Goal: Task Accomplishment & Management: Use online tool/utility

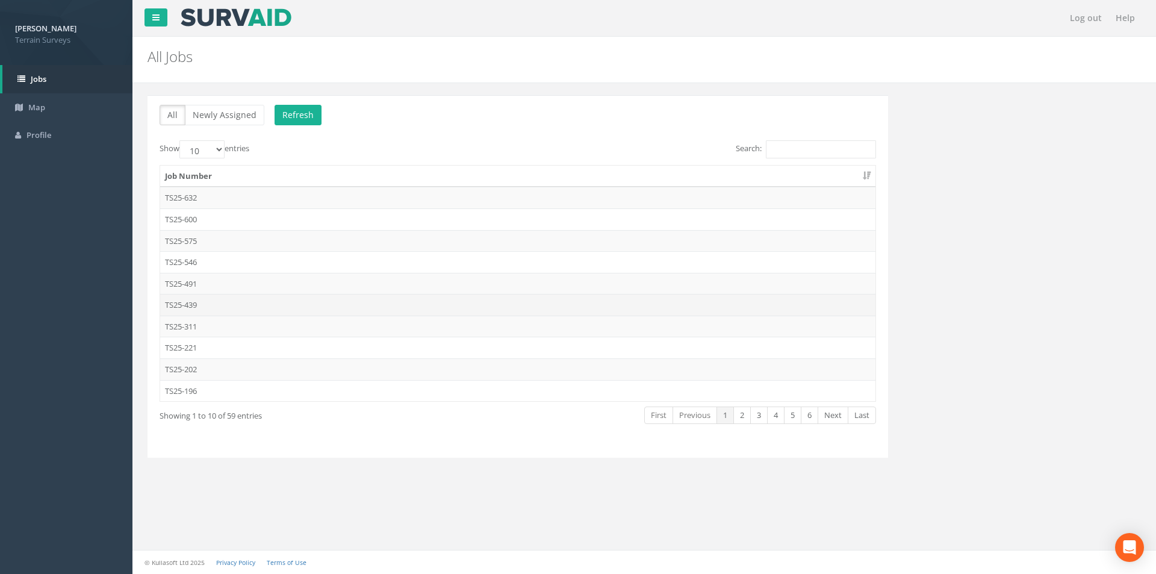
click at [203, 303] on td "TS25-439" at bounding box center [517, 305] width 715 height 22
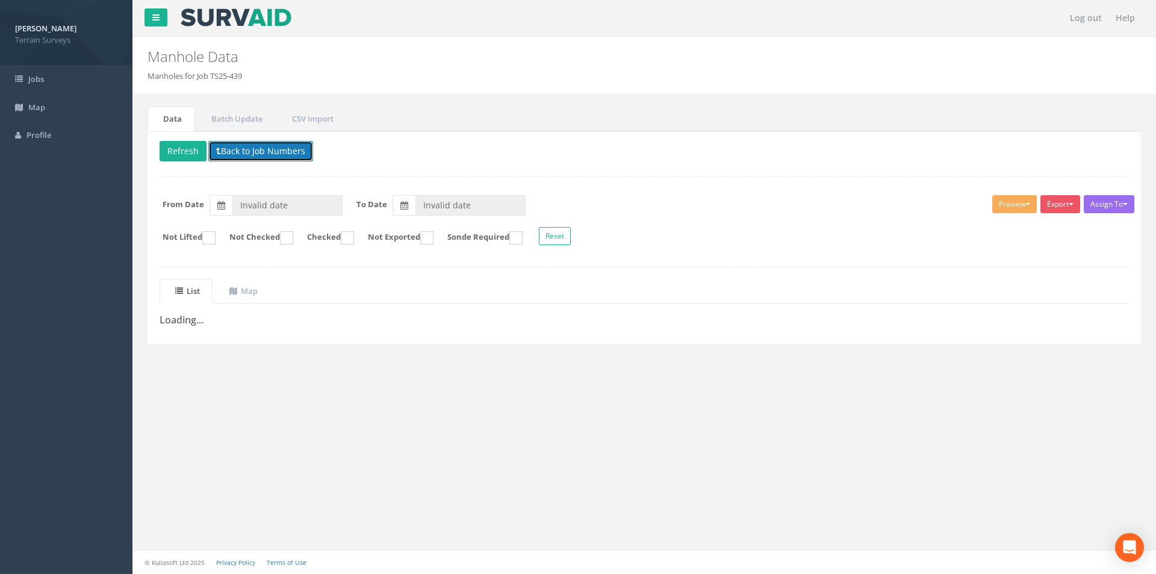
click at [214, 152] on button "Back to Job Numbers" at bounding box center [260, 151] width 105 height 20
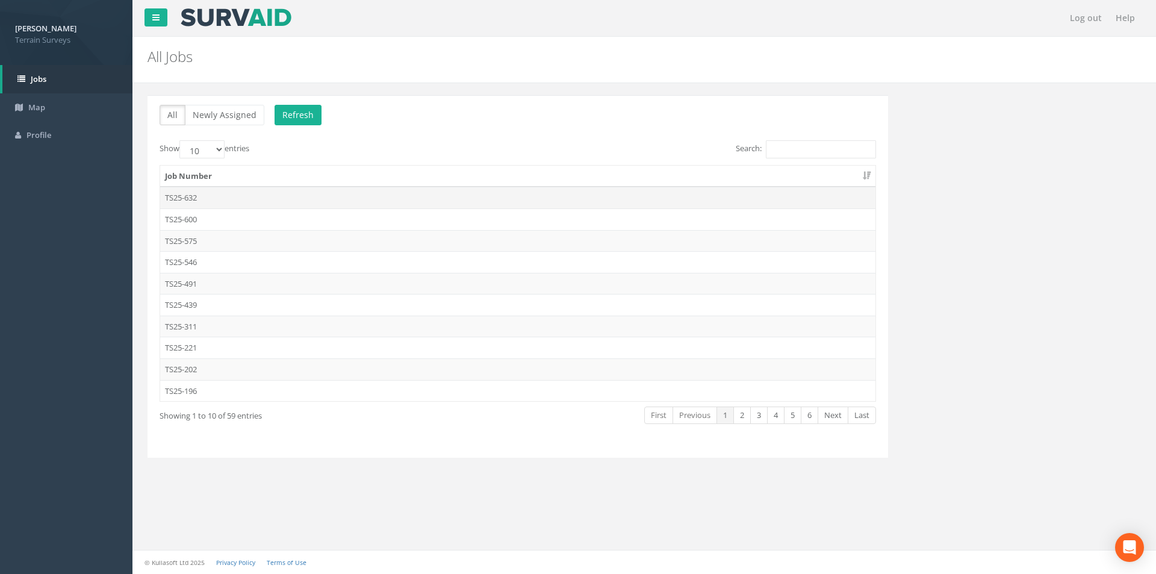
click at [224, 193] on td "TS25-632" at bounding box center [517, 198] width 715 height 22
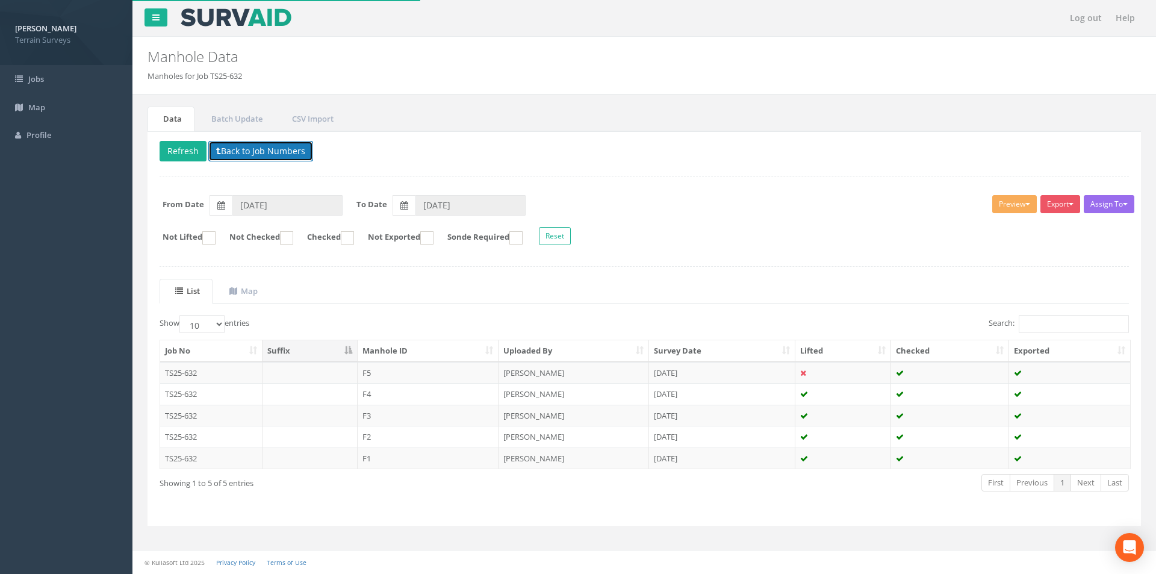
click at [229, 149] on button "Back to Job Numbers" at bounding box center [260, 151] width 105 height 20
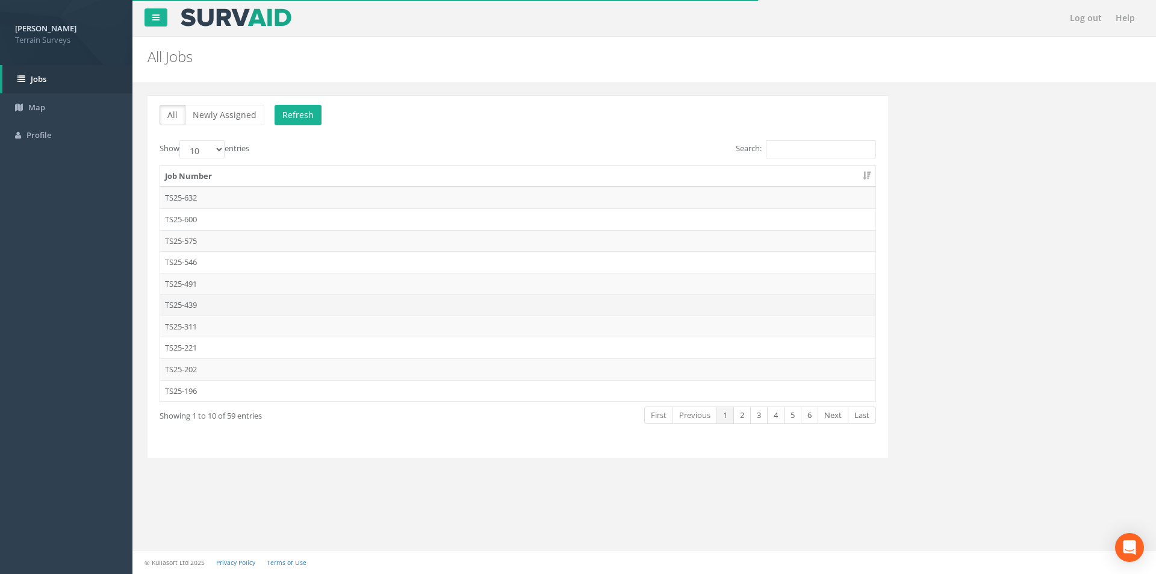
click at [195, 303] on td "TS25-439" at bounding box center [517, 305] width 715 height 22
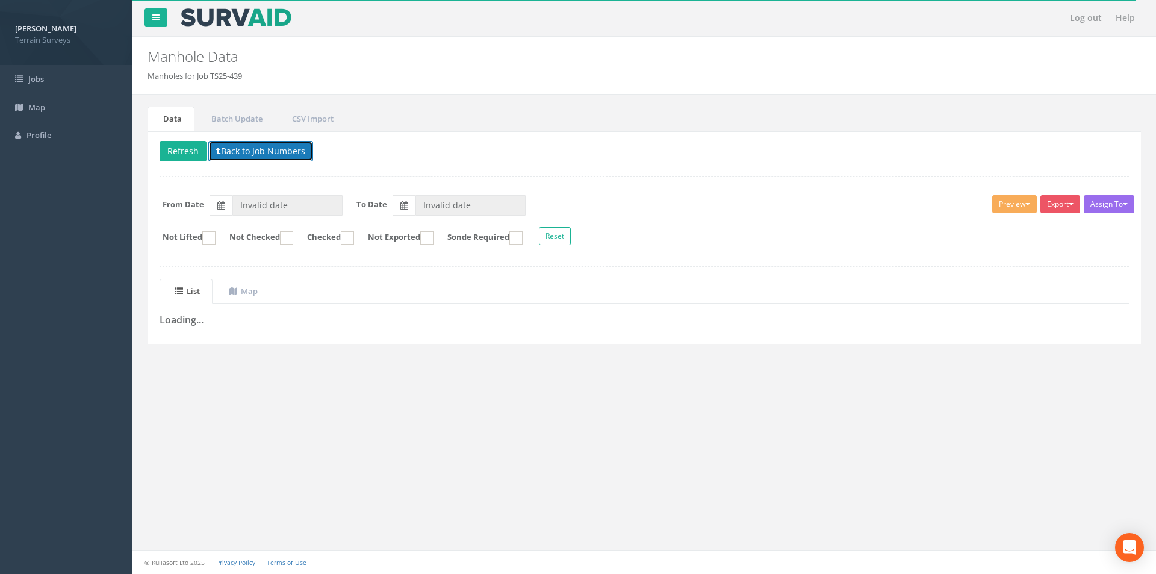
click at [278, 157] on button "Back to Job Numbers" at bounding box center [260, 151] width 105 height 20
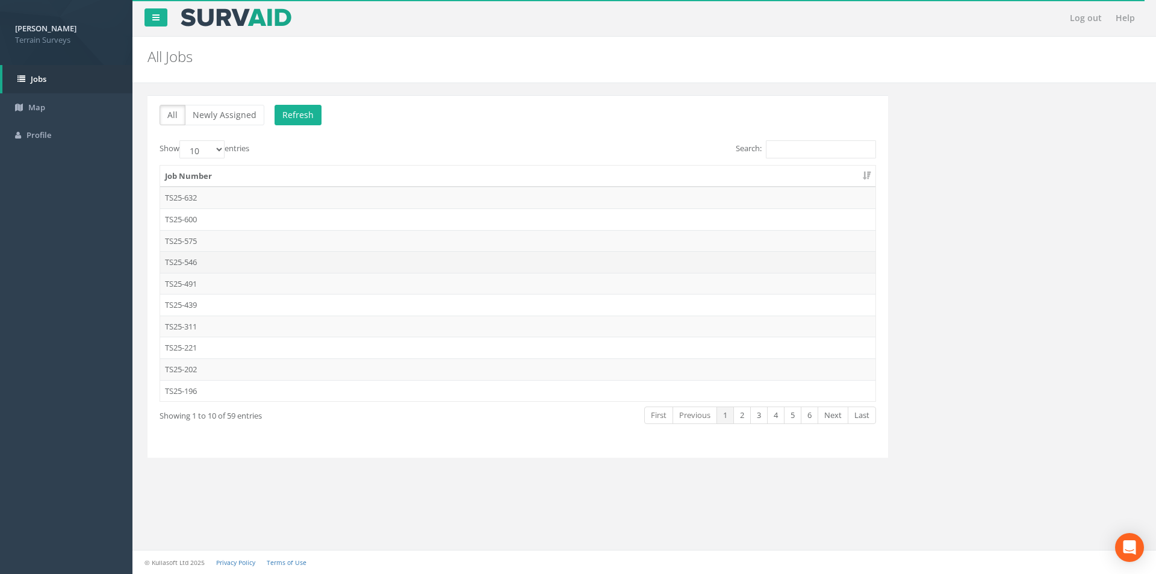
click at [206, 259] on td "TS25-546" at bounding box center [517, 262] width 715 height 22
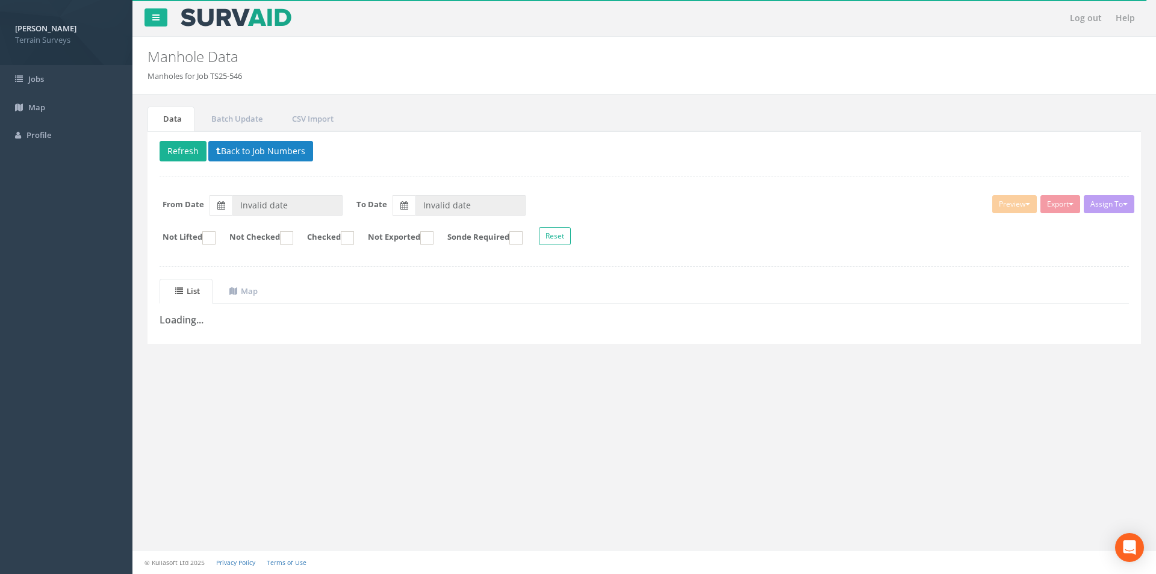
type input "[DATE]"
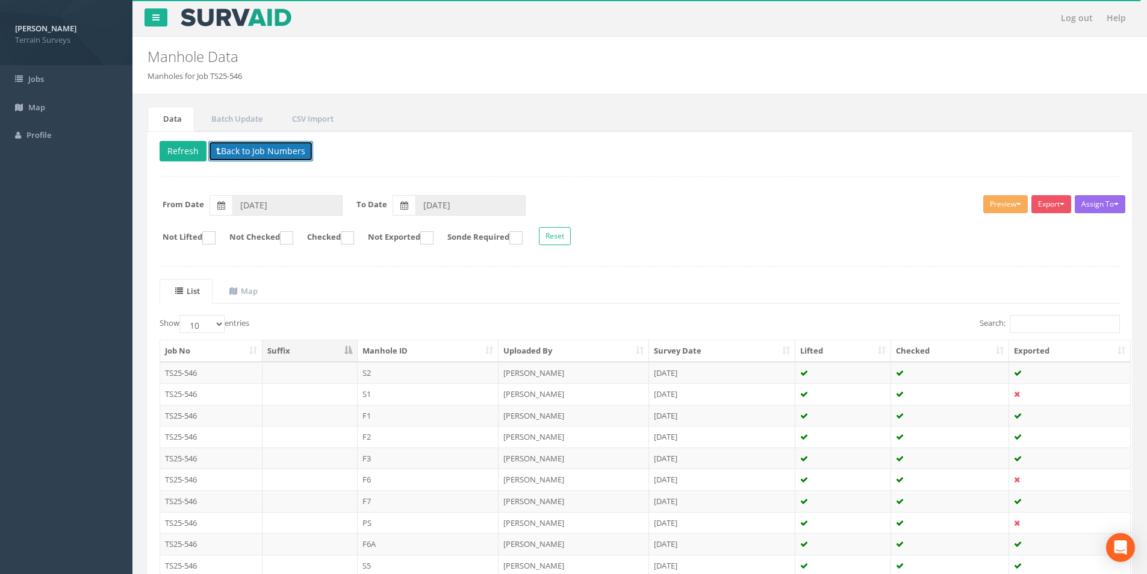
click at [267, 152] on button "Back to Job Numbers" at bounding box center [260, 151] width 105 height 20
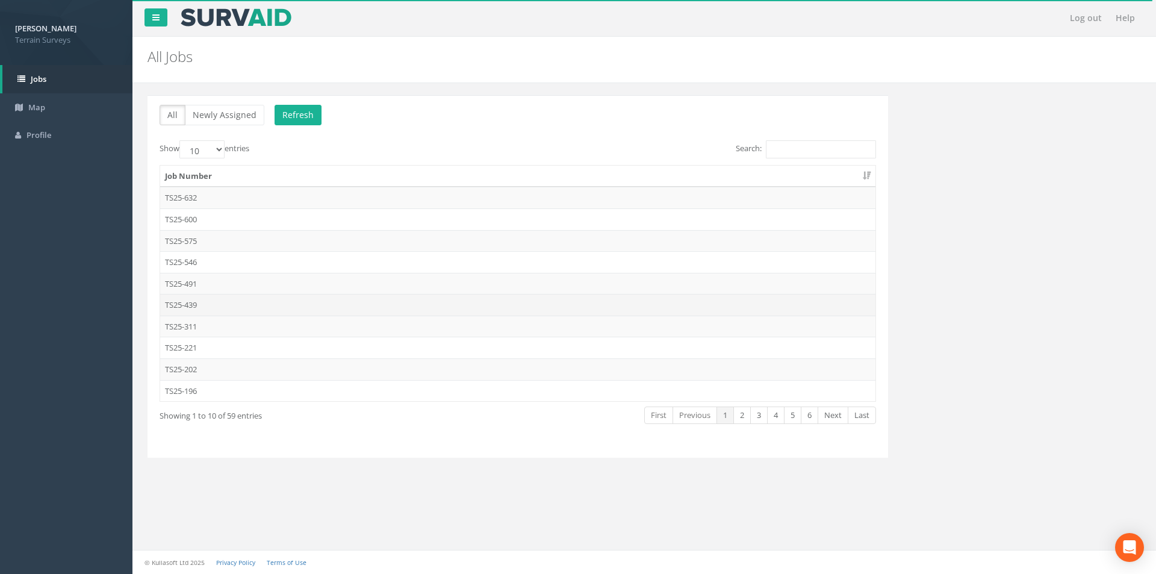
click at [190, 302] on td "TS25-439" at bounding box center [517, 305] width 715 height 22
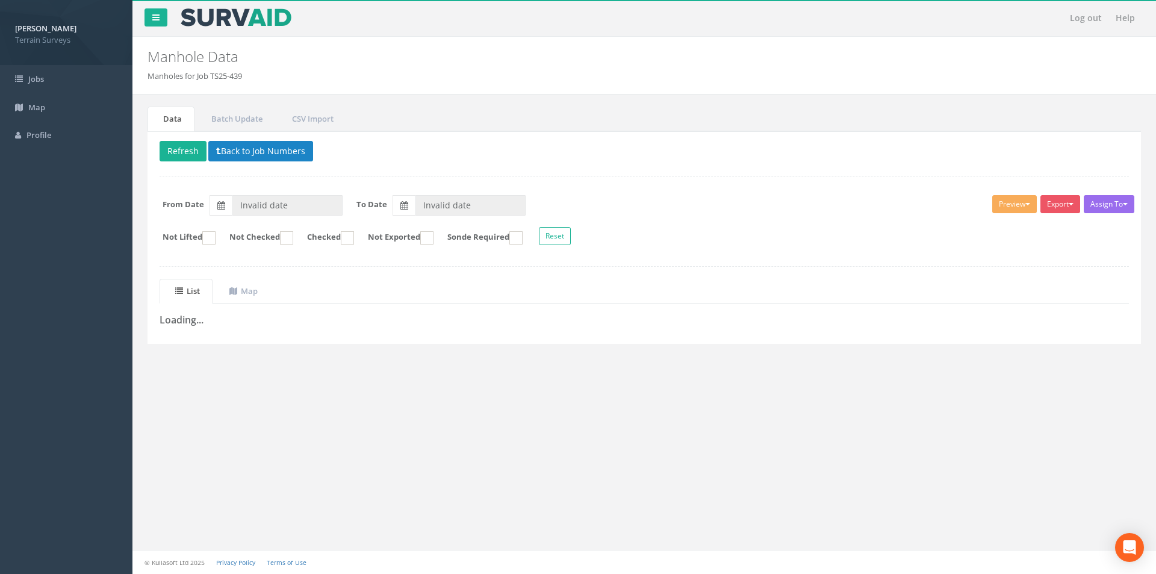
type input "[DATE]"
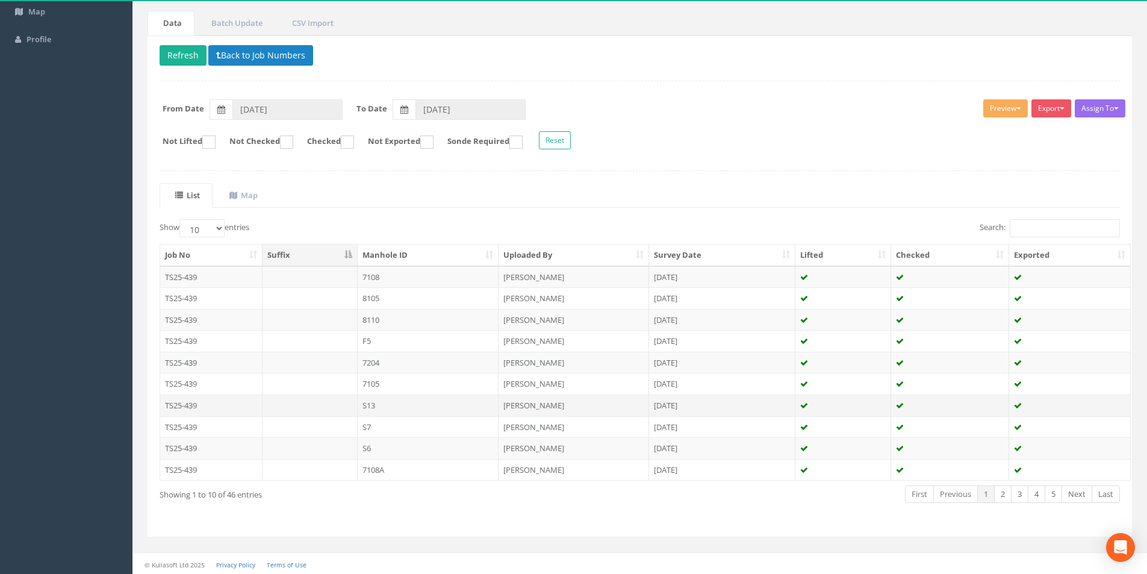
scroll to position [98, 0]
click at [1005, 491] on link "2" at bounding box center [1002, 491] width 17 height 17
click at [1023, 494] on link "3" at bounding box center [1019, 491] width 17 height 17
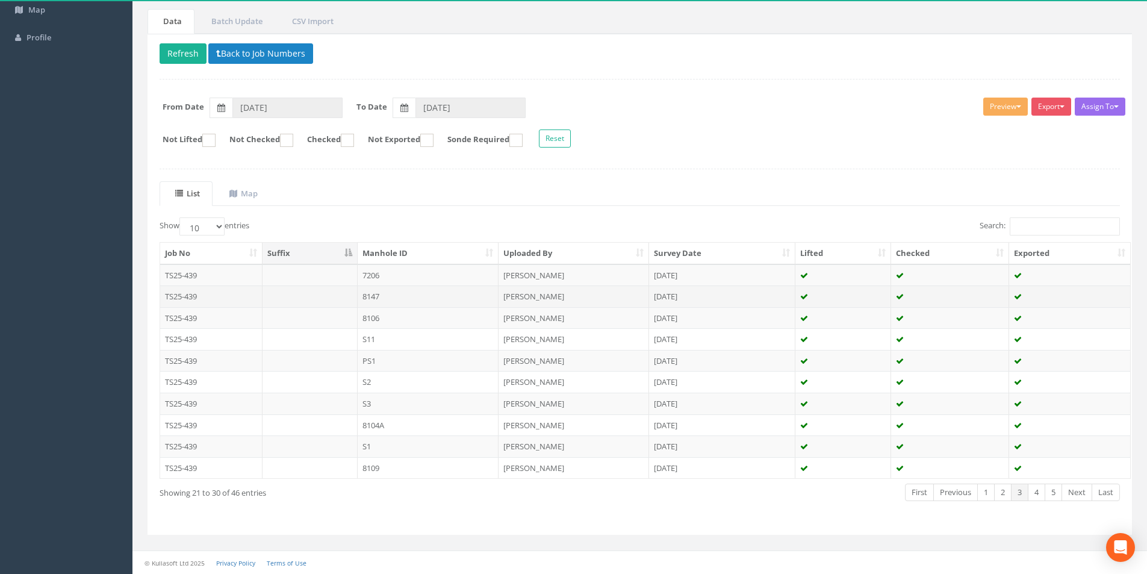
click at [396, 289] on td "8147" at bounding box center [428, 296] width 141 height 22
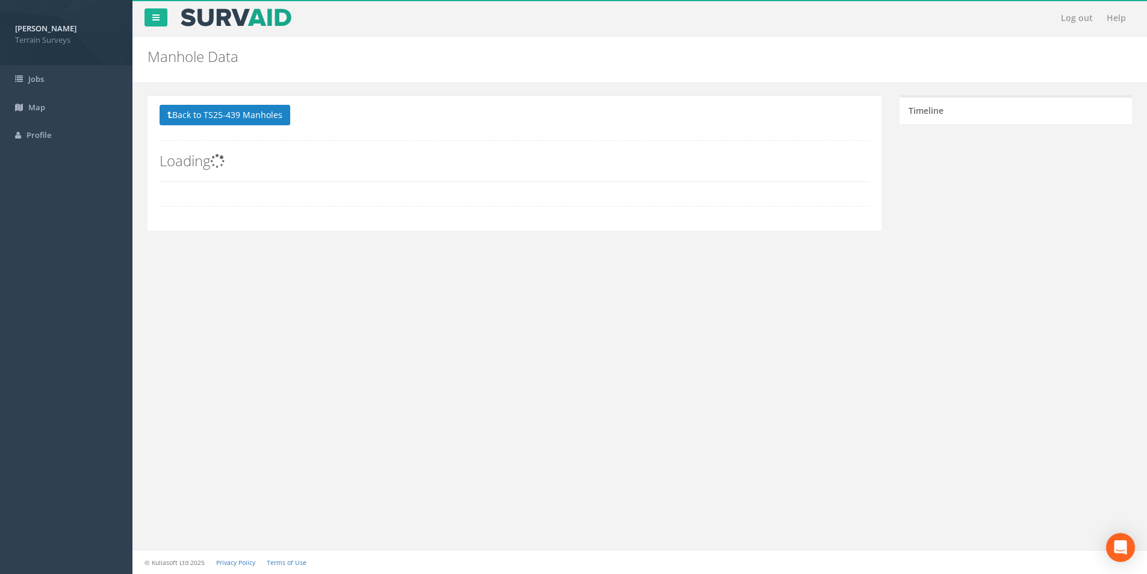
scroll to position [0, 0]
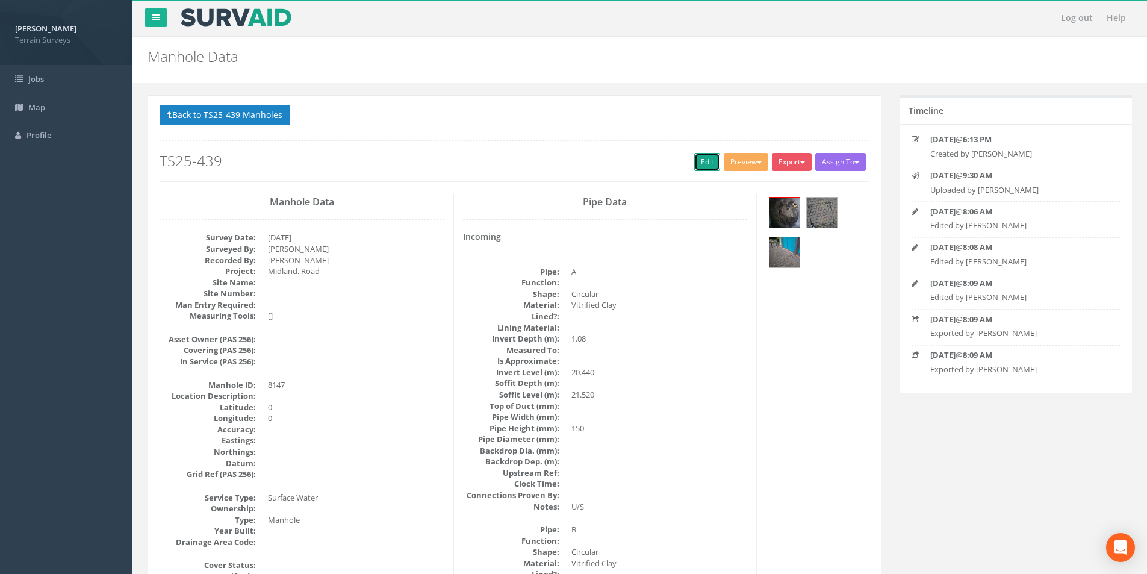
click at [694, 164] on link "Edit" at bounding box center [707, 162] width 26 height 18
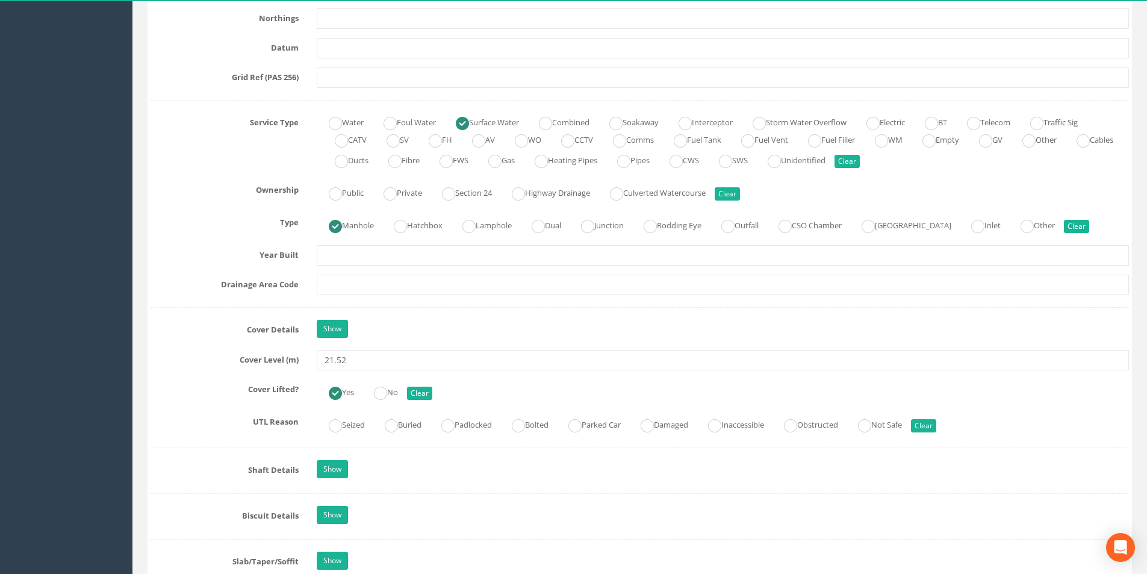
scroll to position [783, 0]
click at [366, 357] on input "21.52" at bounding box center [723, 359] width 812 height 20
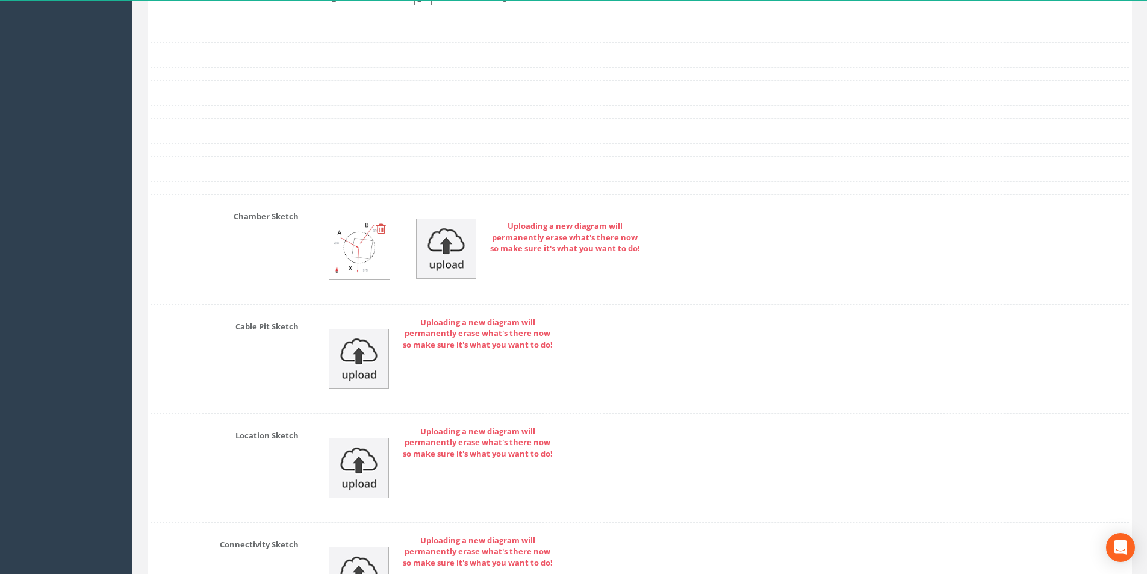
scroll to position [2610, 0]
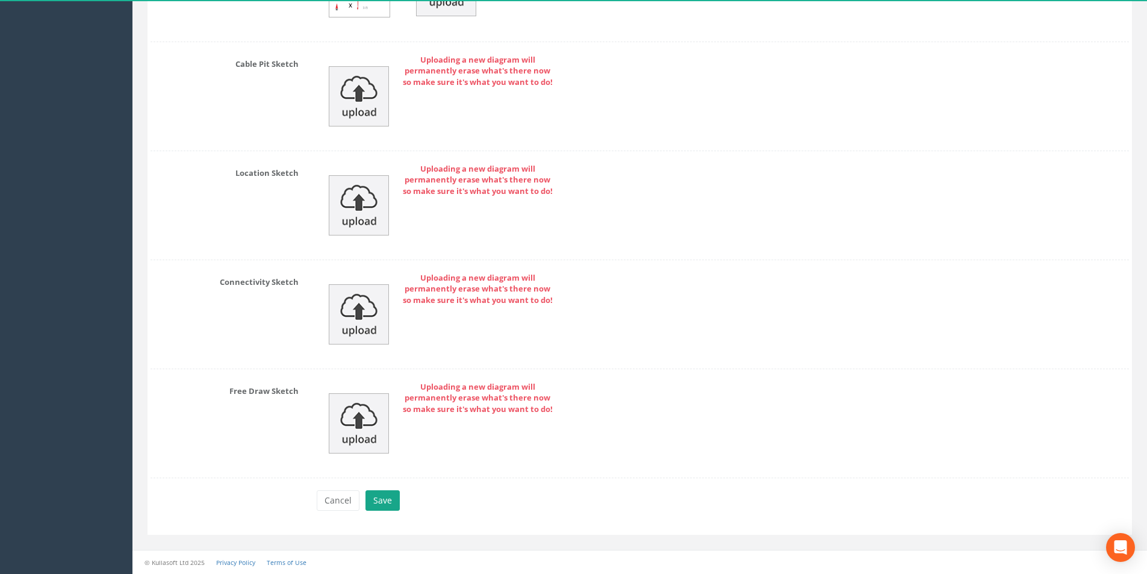
type input "21.54"
click at [394, 503] on button "Save" at bounding box center [382, 500] width 34 height 20
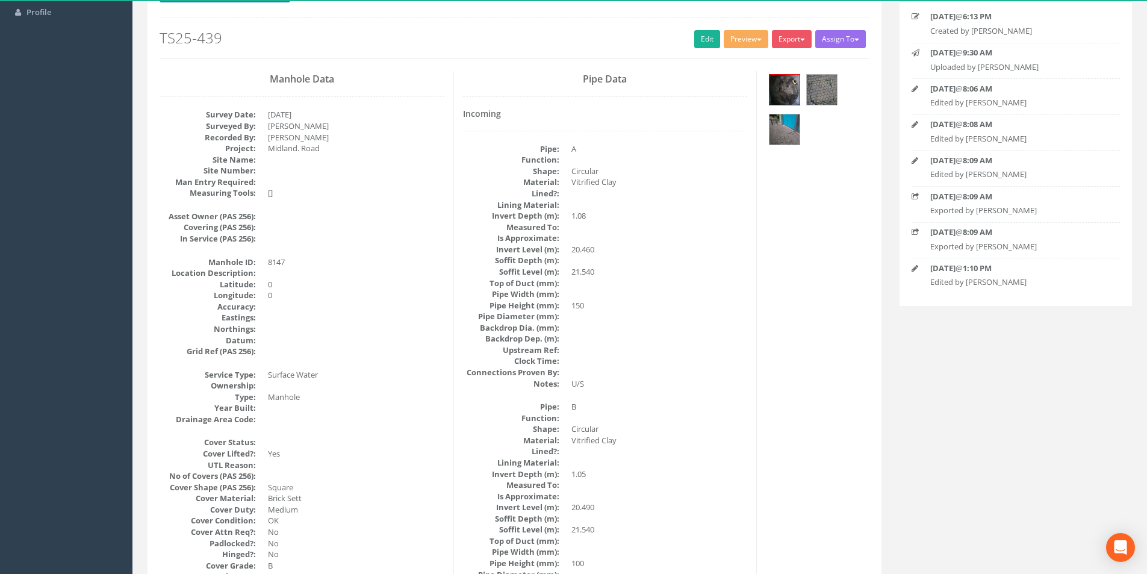
scroll to position [0, 0]
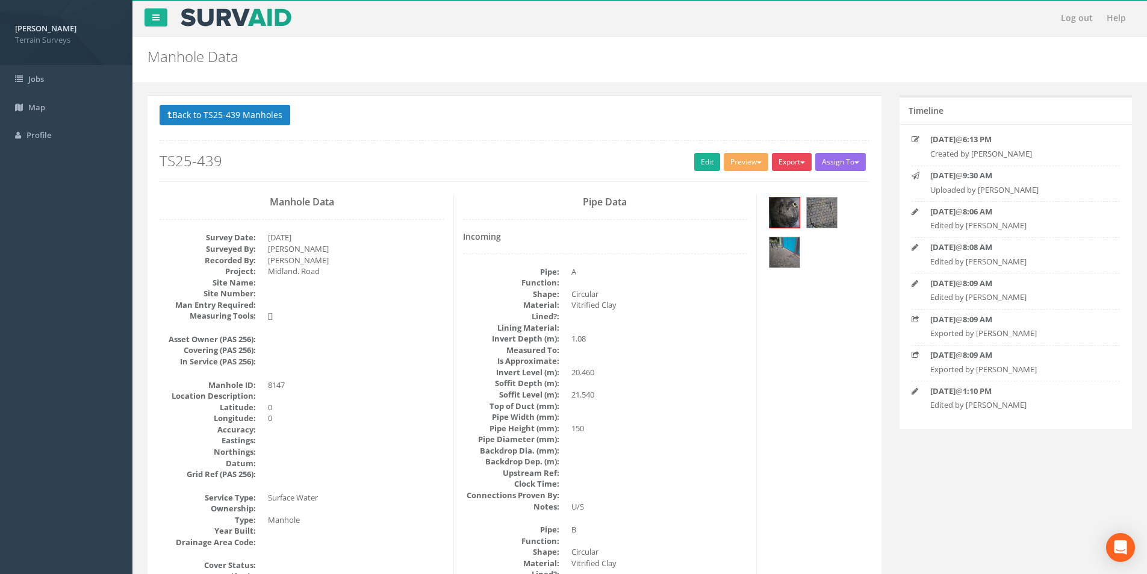
click at [795, 165] on button "Export" at bounding box center [792, 162] width 40 height 18
click at [769, 203] on link "Terrain Manhole 3 Photo" at bounding box center [759, 208] width 107 height 19
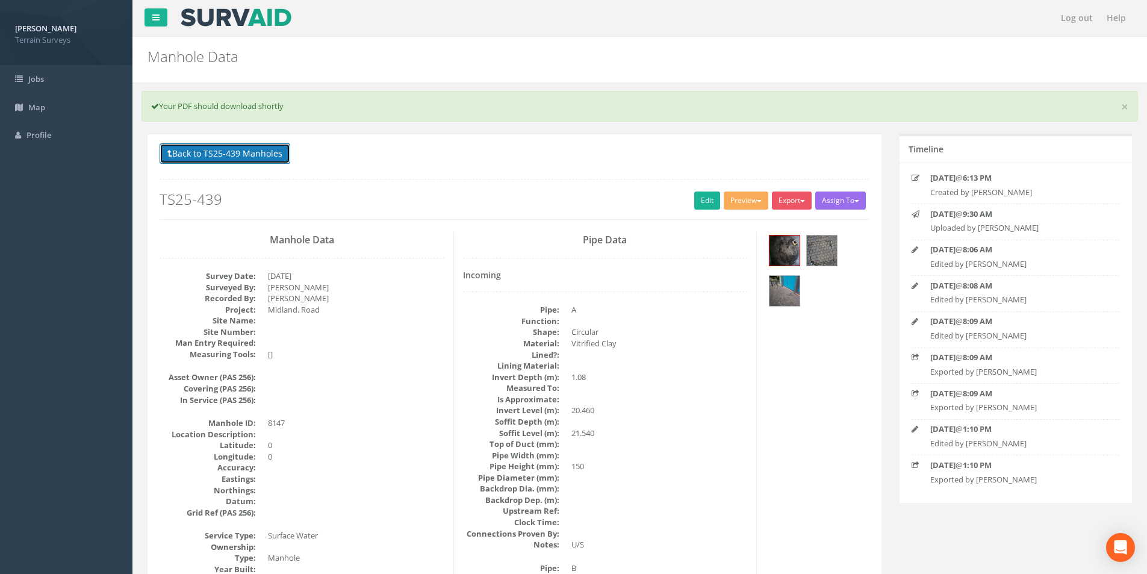
click at [257, 146] on button "Back to TS25-439 Manholes" at bounding box center [225, 153] width 131 height 20
